Goal: Check status: Check status

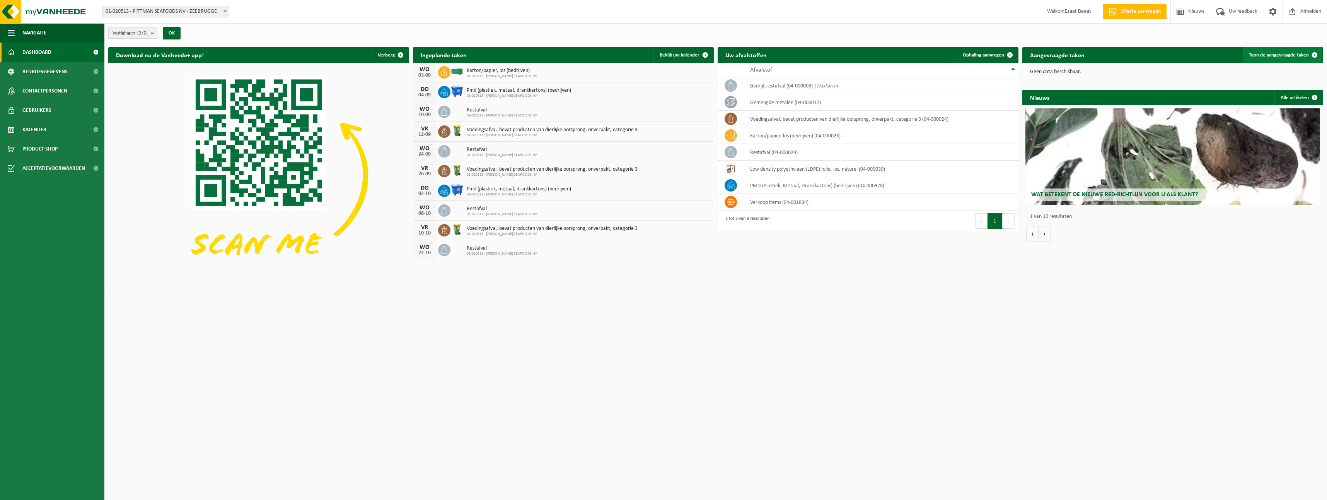
click at [1254, 53] on span "Toon de aangevraagde taken" at bounding box center [1279, 55] width 60 height 5
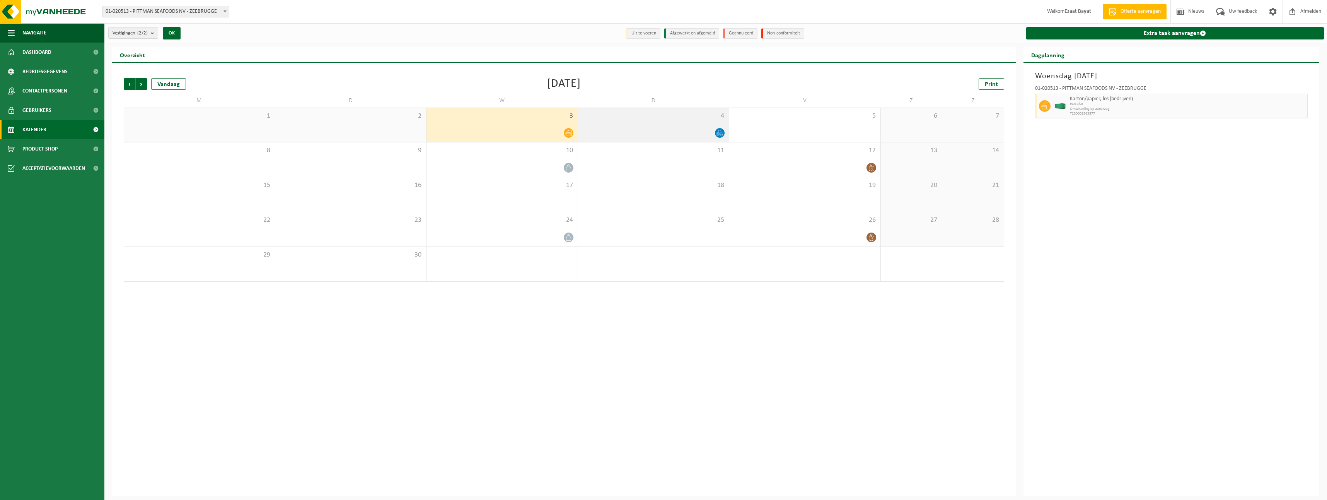
click at [724, 130] on div at bounding box center [720, 133] width 10 height 10
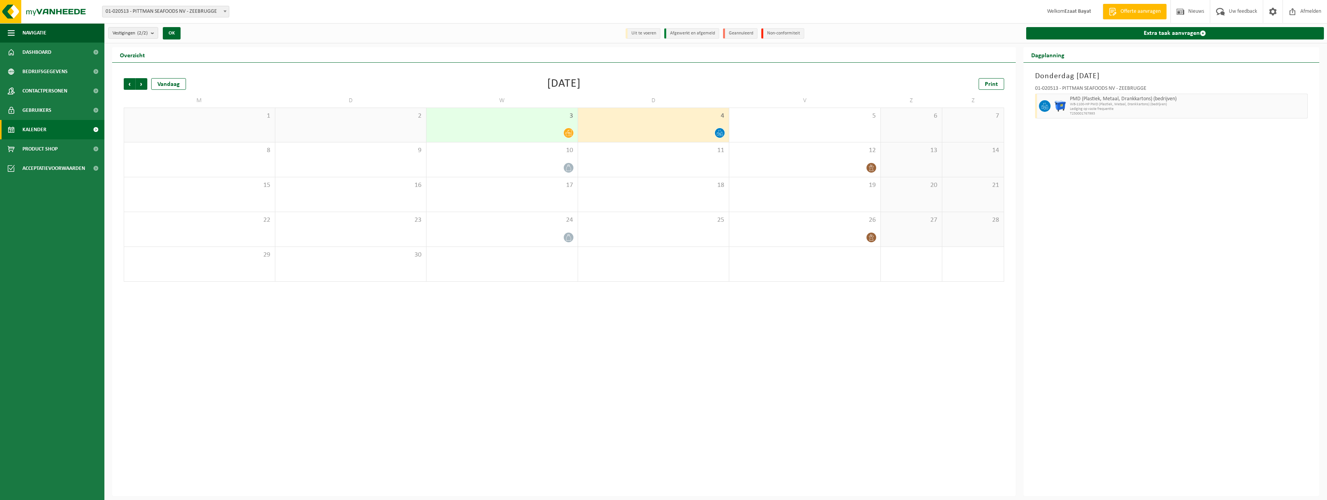
click at [568, 130] on icon at bounding box center [568, 133] width 7 height 6
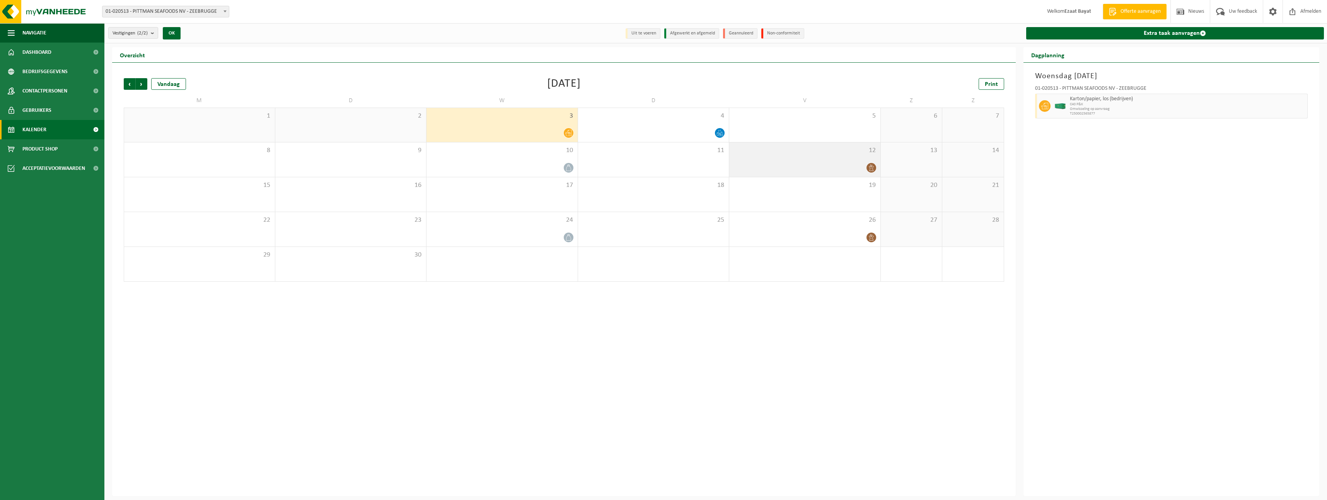
click at [871, 167] on icon at bounding box center [871, 167] width 7 height 7
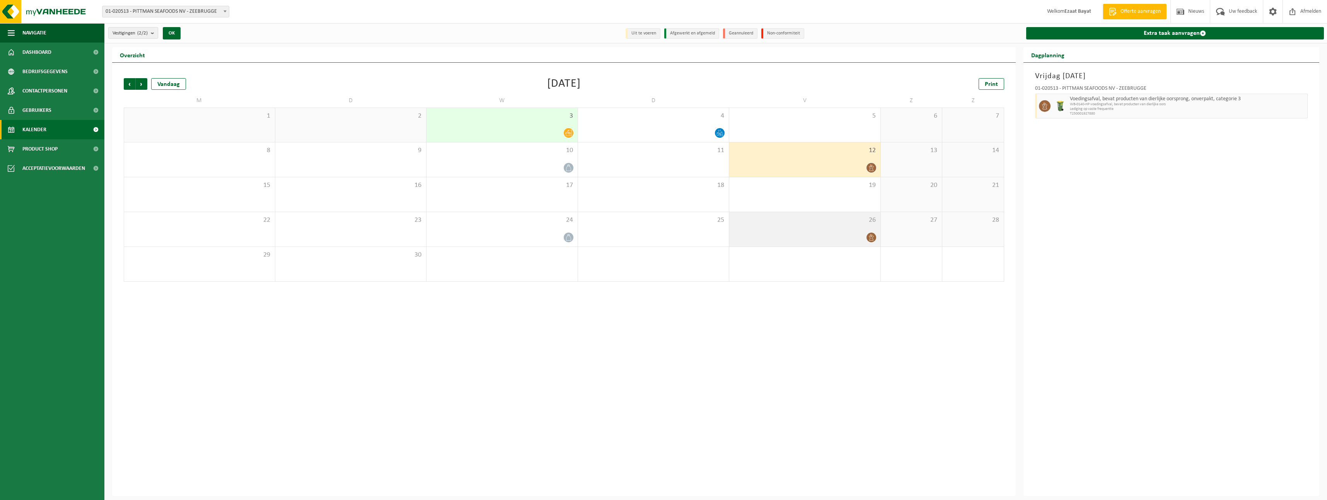
click at [875, 232] on div at bounding box center [804, 237] width 143 height 10
